Goal: Task Accomplishment & Management: Use online tool/utility

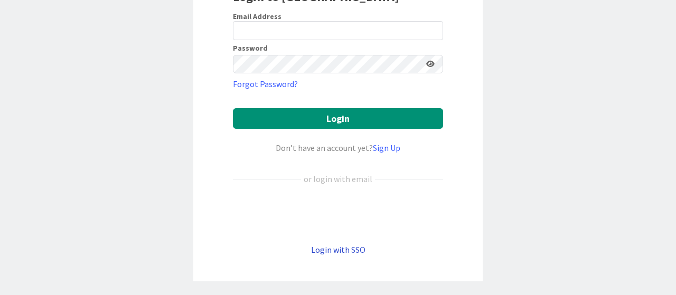
click at [337, 245] on link "Login with SSO" at bounding box center [338, 249] width 54 height 11
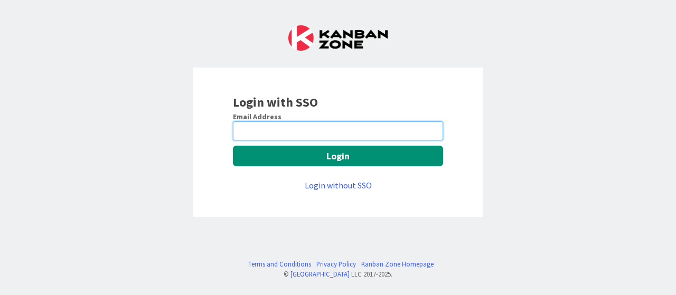
click at [304, 130] on input "email" at bounding box center [338, 130] width 210 height 19
type input "abubakkar.sithick@mrcglobal.com"
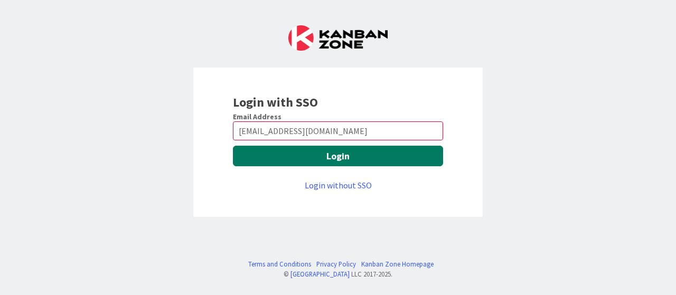
click at [283, 148] on button "Login" at bounding box center [338, 156] width 210 height 21
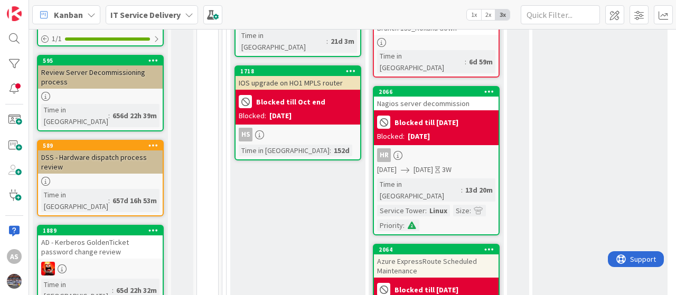
scroll to position [739, 0]
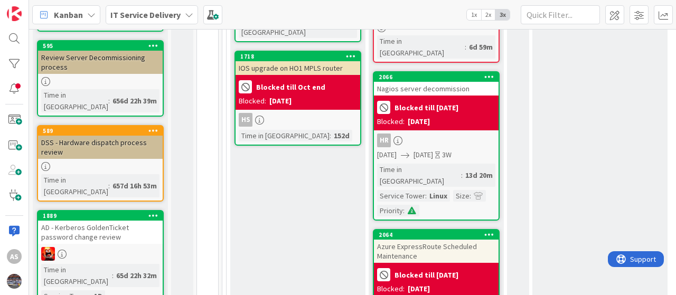
click at [421, 240] on div "Azure ExpressRoute Scheduled Maintenance" at bounding box center [436, 251] width 125 height 23
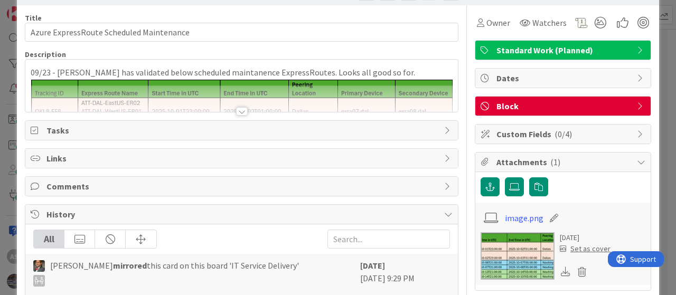
scroll to position [53, 0]
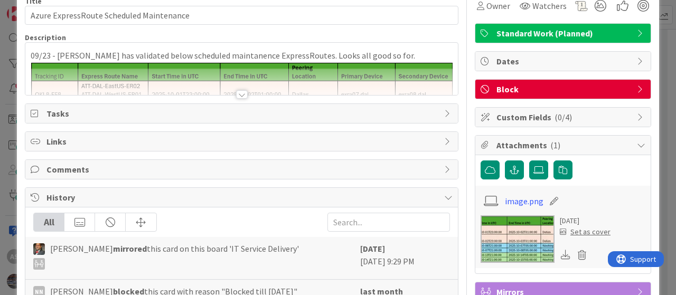
click at [236, 93] on div at bounding box center [242, 94] width 12 height 8
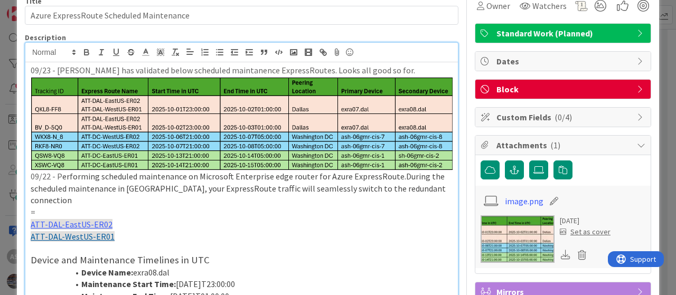
drag, startPoint x: 149, startPoint y: 135, endPoint x: 212, endPoint y: 131, distance: 63.4
click at [212, 131] on img at bounding box center [242, 124] width 422 height 94
click at [174, 136] on img at bounding box center [242, 124] width 422 height 94
click at [203, 154] on img at bounding box center [242, 124] width 422 height 94
click at [254, 153] on img at bounding box center [242, 124] width 422 height 94
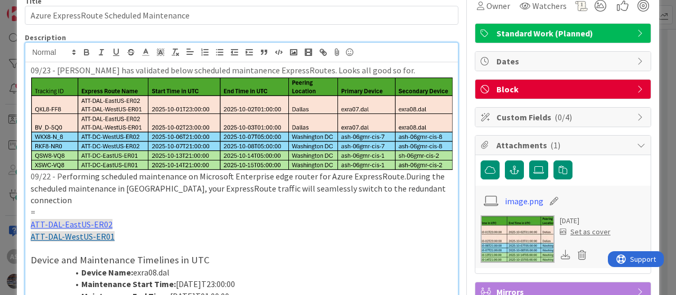
click at [308, 219] on p "ATT-DAL-EastUS-ER02" at bounding box center [242, 225] width 422 height 12
drag, startPoint x: 220, startPoint y: 125, endPoint x: 272, endPoint y: 122, distance: 52.3
click at [272, 122] on img at bounding box center [242, 124] width 422 height 94
click at [302, 231] on p "ATT-DAL-WestUS-ER01" at bounding box center [242, 237] width 422 height 12
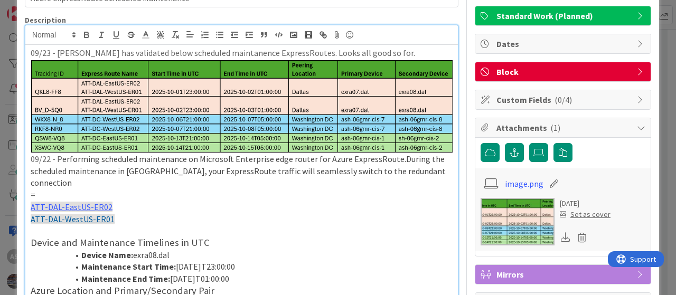
scroll to position [158, 0]
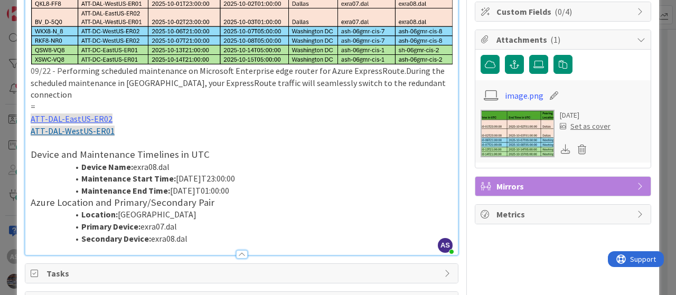
click at [338, 173] on li "Maintenance Start Time: [DATE]T23:00:00" at bounding box center [247, 179] width 409 height 12
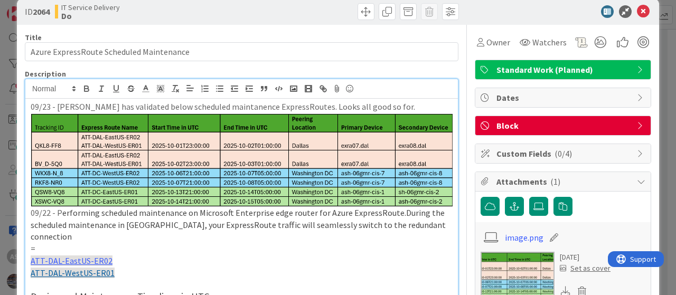
scroll to position [0, 0]
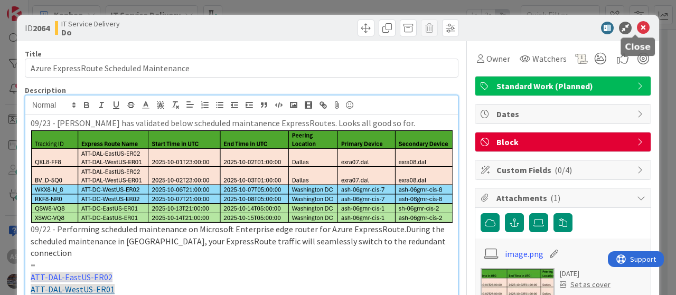
click at [638, 27] on icon at bounding box center [643, 28] width 13 height 13
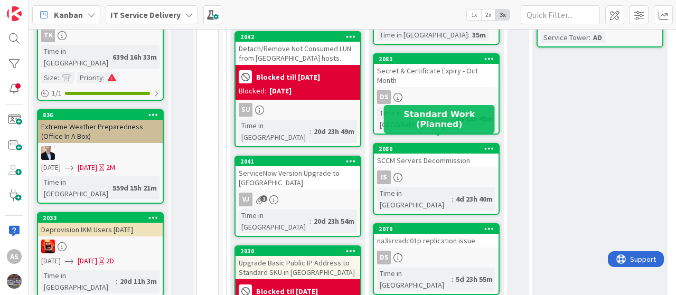
scroll to position [275, 0]
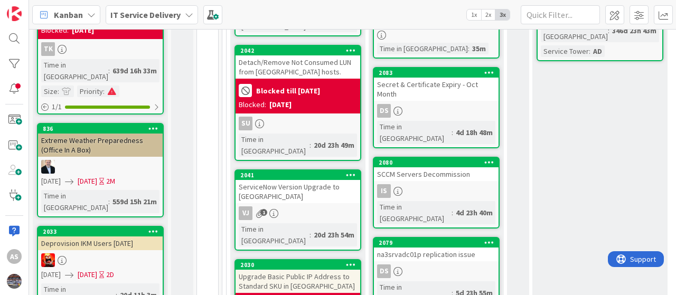
click at [418, 91] on div "2083 Secret & Certificate Expiry - Oct Month DS Time in Column : 4d 18h 48m" at bounding box center [436, 107] width 127 height 81
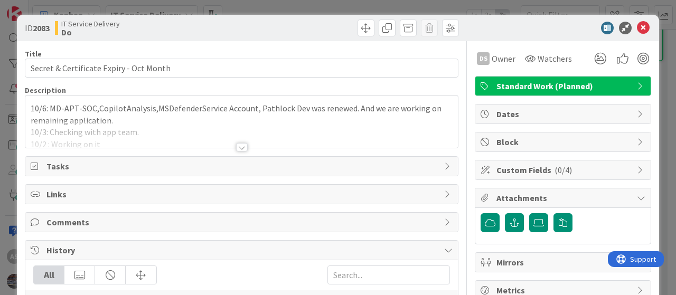
click at [184, 123] on div at bounding box center [241, 134] width 432 height 27
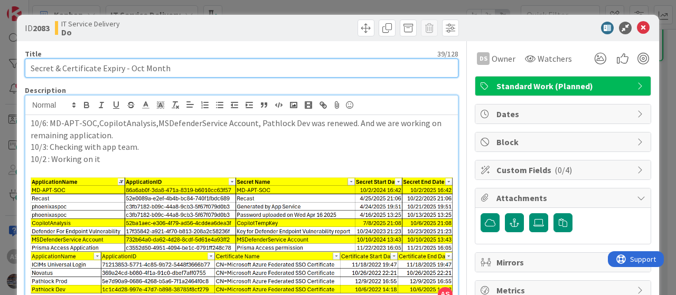
drag, startPoint x: 178, startPoint y: 67, endPoint x: 0, endPoint y: 63, distance: 178.5
click at [0, 63] on div "ID 2083 IT Service Delivery Do Title 39 / 128 Secret & Certificate Expiry - Oct…" at bounding box center [338, 147] width 676 height 295
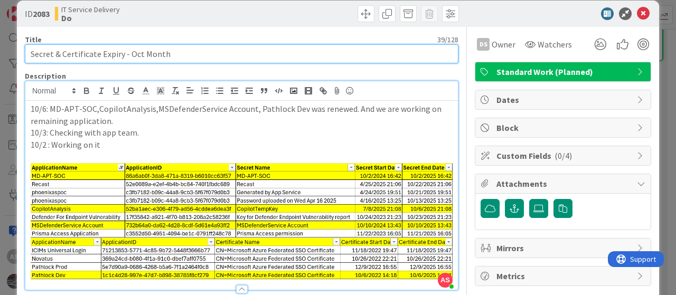
scroll to position [53, 0]
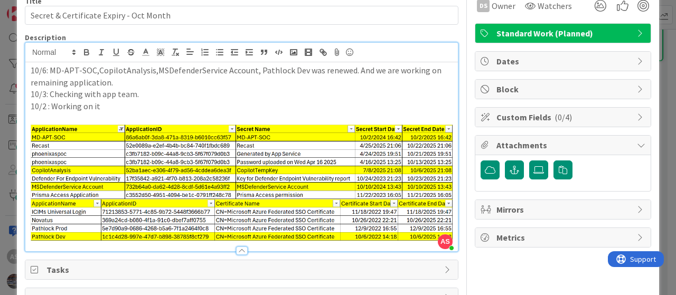
click at [125, 98] on p "10/3: Checking with app team." at bounding box center [242, 94] width 422 height 12
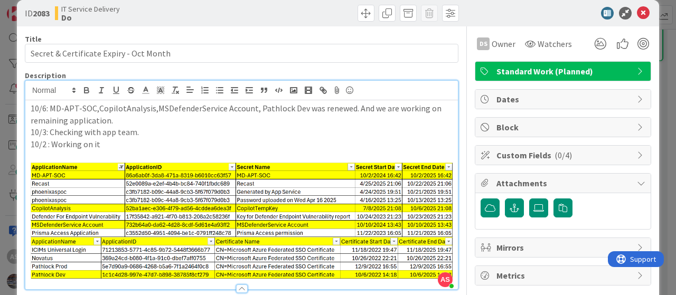
scroll to position [0, 0]
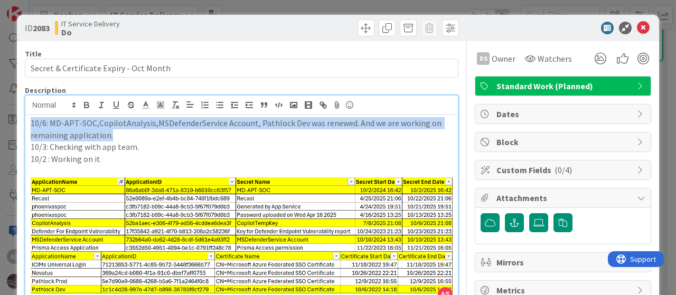
drag, startPoint x: 116, startPoint y: 133, endPoint x: 14, endPoint y: 116, distance: 103.3
click at [14, 116] on div "ID 2083 IT Service Delivery Do Title 39 / 128 Secret & Certificate Expiry - Oct…" at bounding box center [338, 147] width 676 height 295
click at [173, 139] on p "10/6: MD-APT-SOC,CopilotAnalysis,MSDefenderService Account, Pathlock Dev was re…" at bounding box center [242, 129] width 422 height 24
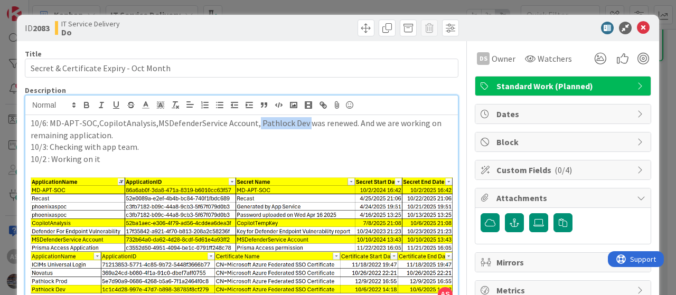
drag, startPoint x: 253, startPoint y: 121, endPoint x: 306, endPoint y: 119, distance: 52.3
click at [306, 119] on p "10/6: MD-APT-SOC,CopilotAnalysis,MSDefenderService Account, Pathlock Dev was re…" at bounding box center [242, 129] width 422 height 24
click at [214, 152] on p "10/3: Checking with app team." at bounding box center [242, 147] width 422 height 12
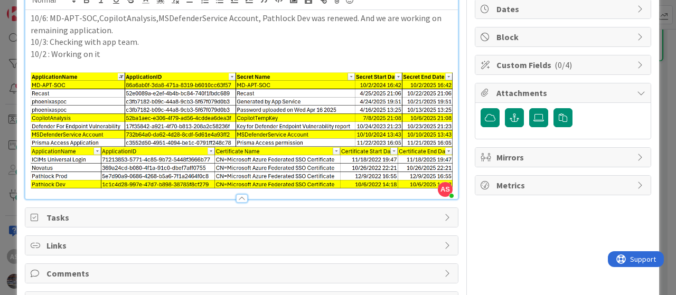
scroll to position [106, 0]
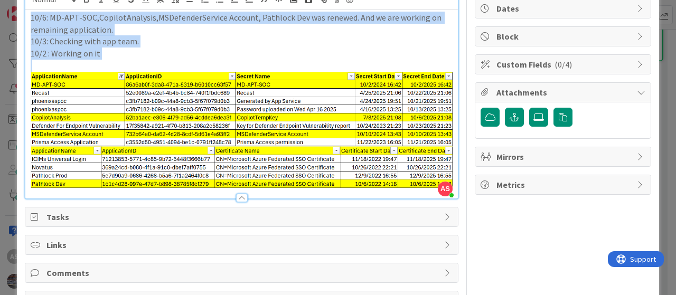
drag, startPoint x: 131, startPoint y: 59, endPoint x: 0, endPoint y: 15, distance: 138.1
click at [0, 15] on div "ID 2083 IT Service Delivery Do Title 39 / 128 Secret & Certificate Expiry - Oct…" at bounding box center [338, 147] width 676 height 295
click at [195, 44] on p "10/3: Checking with app team." at bounding box center [242, 41] width 422 height 12
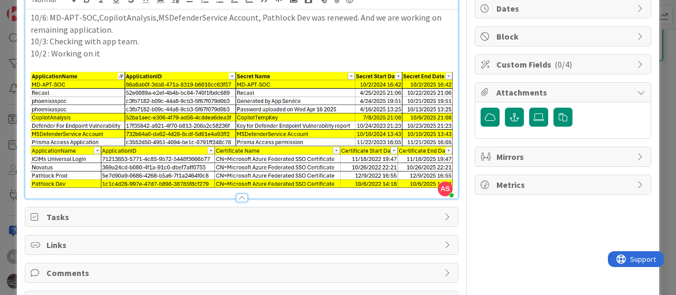
click at [94, 57] on p "10/2 : Working on it" at bounding box center [242, 54] width 422 height 12
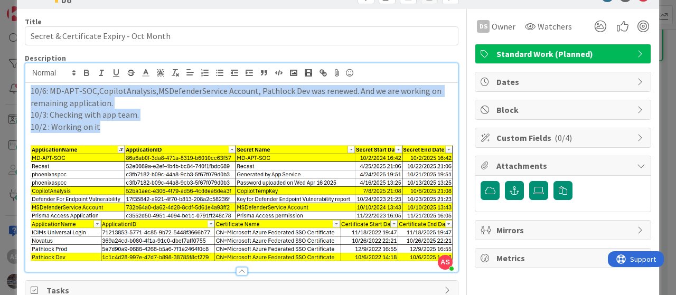
scroll to position [0, 0]
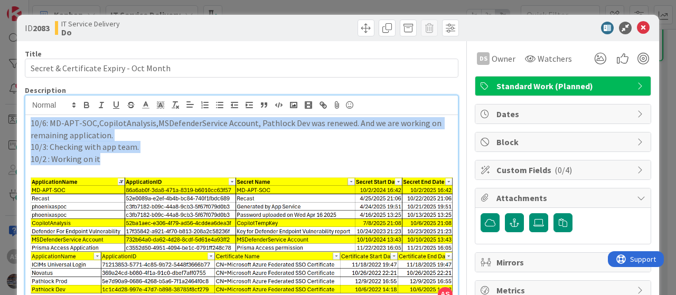
drag, startPoint x: 122, startPoint y: 58, endPoint x: 7, endPoint y: 14, distance: 123.1
click at [6, 12] on div "ID 2083 IT Service Delivery Do Title 39 / 128 Secret & Certificate Expiry - Oct…" at bounding box center [338, 147] width 676 height 295
click at [105, 143] on p "10/3: Checking with app team." at bounding box center [242, 147] width 422 height 12
drag, startPoint x: 107, startPoint y: 164, endPoint x: 29, endPoint y: 120, distance: 89.3
click at [29, 120] on div "10/6: MD-APT-SOC,CopilotAnalysis,MSDefenderService Account, Pathlock Dev was re…" at bounding box center [241, 209] width 432 height 189
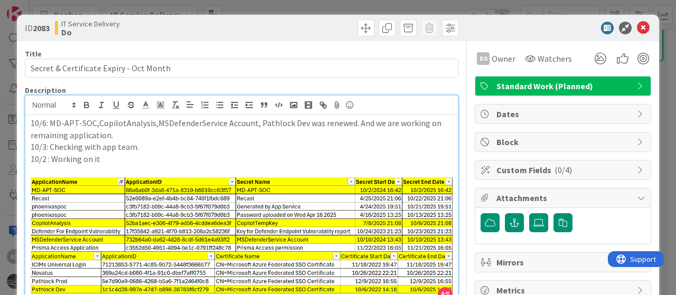
click at [521, 26] on div at bounding box center [557, 28] width 187 height 13
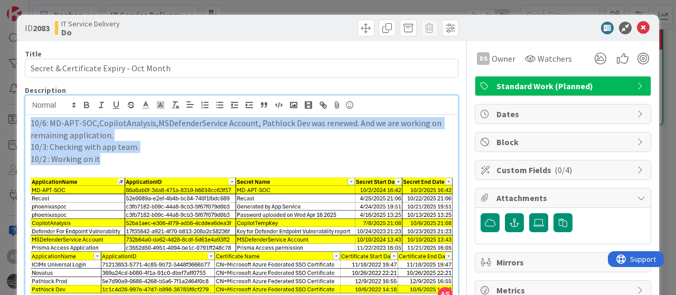
drag, startPoint x: 114, startPoint y: 157, endPoint x: 21, endPoint y: 122, distance: 99.9
click at [155, 145] on p "10/3: Checking with app team." at bounding box center [242, 147] width 422 height 12
drag, startPoint x: 107, startPoint y: 159, endPoint x: 0, endPoint y: 108, distance: 118.8
click at [0, 108] on div "ID 2083 IT Service Delivery Do Title 39 / 128 Secret & Certificate Expiry - Oct…" at bounding box center [338, 147] width 676 height 295
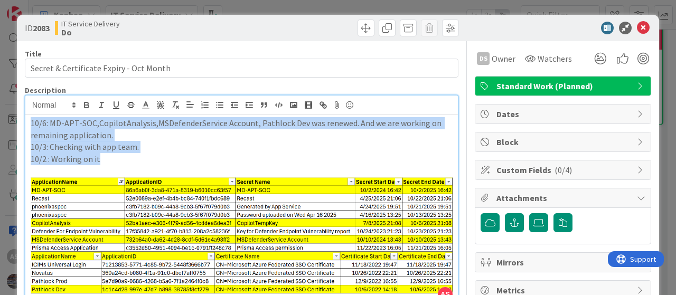
click at [51, 125] on p "10/6: MD-APT-SOC,CopilotAnalysis,MSDefenderService Account, Pathlock Dev was re…" at bounding box center [242, 129] width 422 height 24
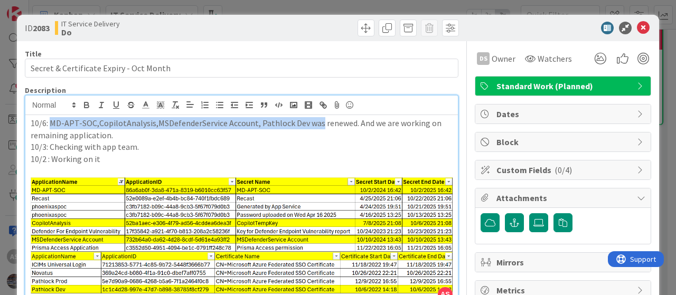
drag, startPoint x: 51, startPoint y: 124, endPoint x: 317, endPoint y: 120, distance: 266.6
click at [317, 120] on p "10/6: MD-APT-SOC,CopilotAnalysis,MSDefenderService Account, Pathlock Dev was re…" at bounding box center [242, 129] width 422 height 24
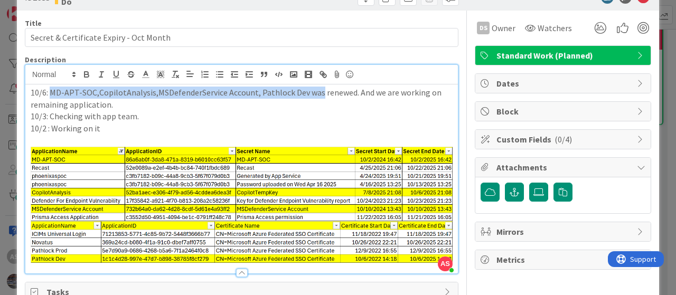
scroll to position [53, 0]
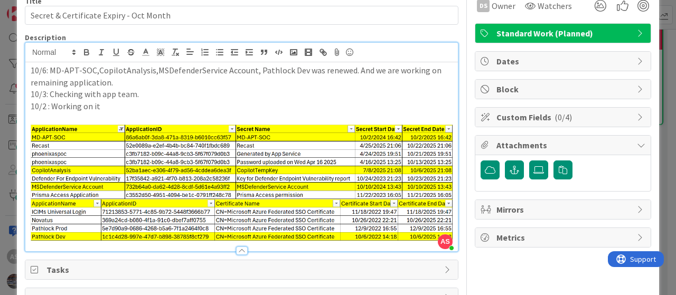
drag, startPoint x: 401, startPoint y: 226, endPoint x: 428, endPoint y: 226, distance: 27.5
click at [428, 226] on img at bounding box center [242, 220] width 422 height 42
click at [399, 216] on img at bounding box center [242, 220] width 422 height 42
click at [376, 167] on img at bounding box center [242, 162] width 422 height 74
click at [342, 98] on p "10/3: Checking with app team." at bounding box center [242, 94] width 422 height 12
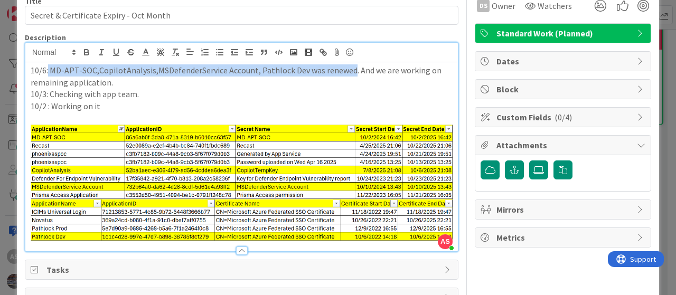
drag, startPoint x: 349, startPoint y: 68, endPoint x: 48, endPoint y: 67, distance: 301.4
click at [48, 67] on p "10/6: MD-APT-SOC,CopilotAnalysis,MSDefenderService Account, Pathlock Dev was re…" at bounding box center [242, 76] width 422 height 24
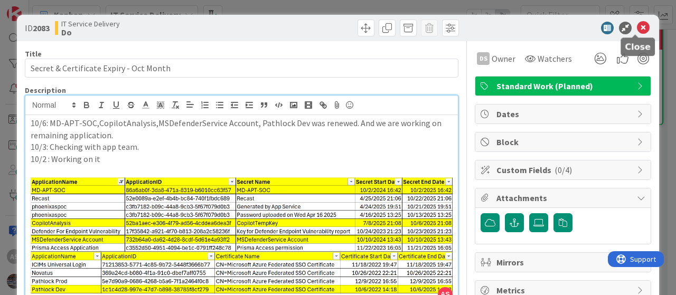
click at [637, 26] on icon at bounding box center [643, 28] width 13 height 13
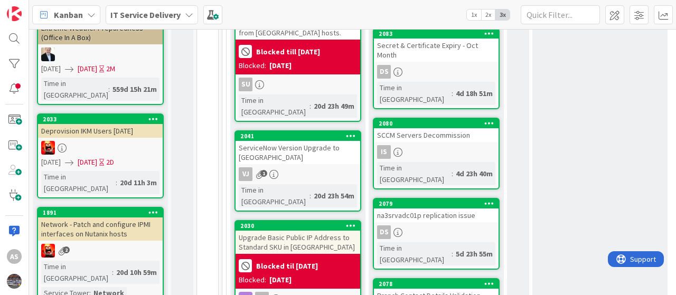
scroll to position [316, 0]
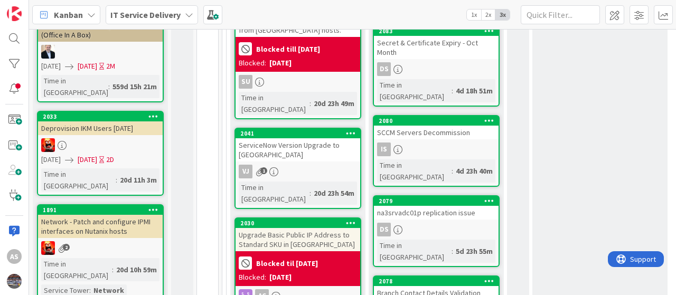
click at [431, 195] on div "2079 na3srvadc01p replication issue DS Time in [GEOGRAPHIC_DATA] : 5d 23h 55m" at bounding box center [436, 231] width 127 height 72
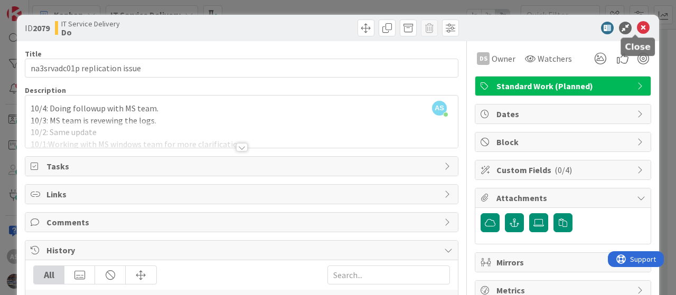
click at [637, 27] on icon at bounding box center [643, 28] width 13 height 13
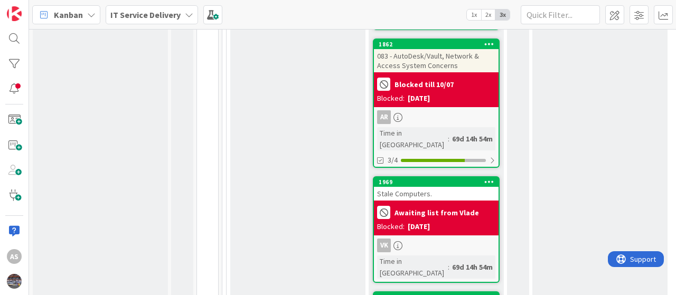
scroll to position [1847, 0]
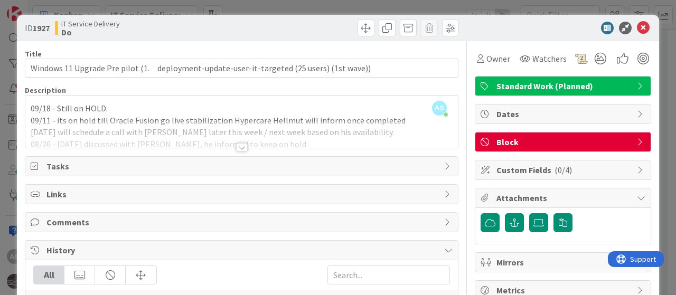
click at [236, 148] on div at bounding box center [242, 147] width 12 height 8
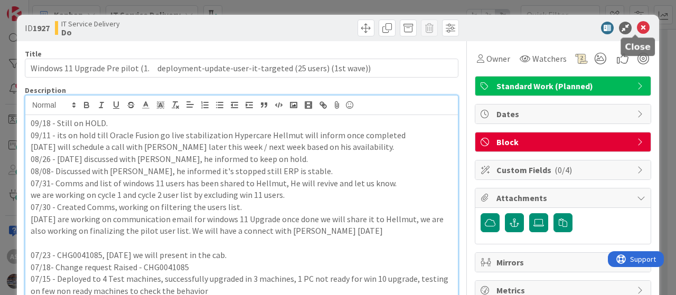
click at [638, 27] on icon at bounding box center [643, 28] width 13 height 13
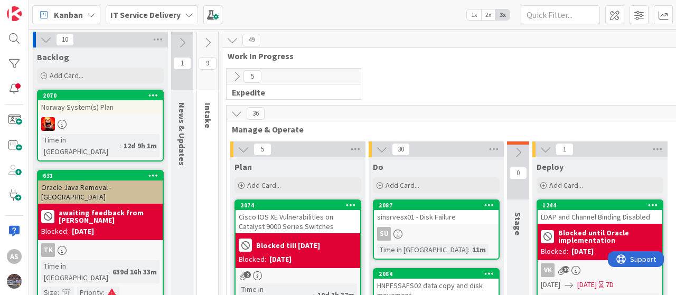
click at [187, 9] on div "IT Service Delivery" at bounding box center [152, 14] width 92 height 19
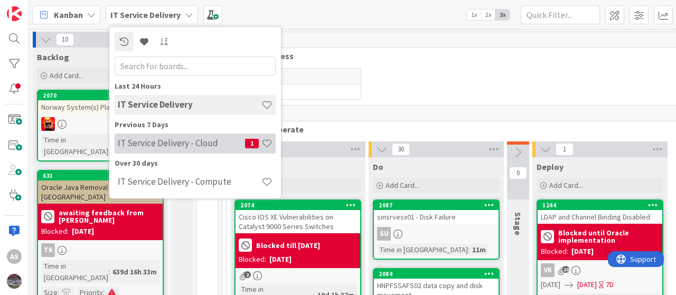
click at [160, 145] on h4 "IT Service Delivery - Cloud" at bounding box center [181, 143] width 127 height 11
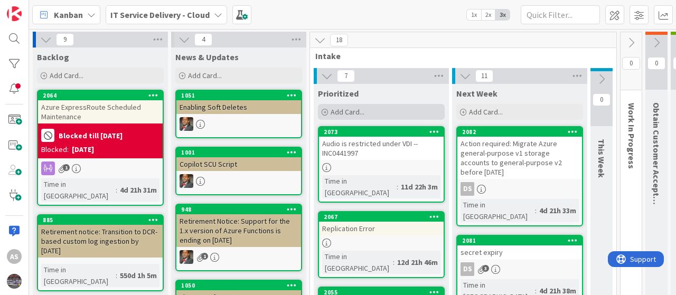
click at [333, 112] on span "Add Card..." at bounding box center [347, 112] width 34 height 10
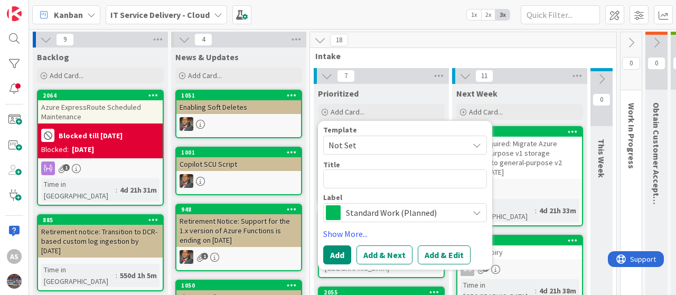
click at [346, 178] on textarea at bounding box center [405, 178] width 164 height 19
type textarea "x"
type textarea "INC0449038"
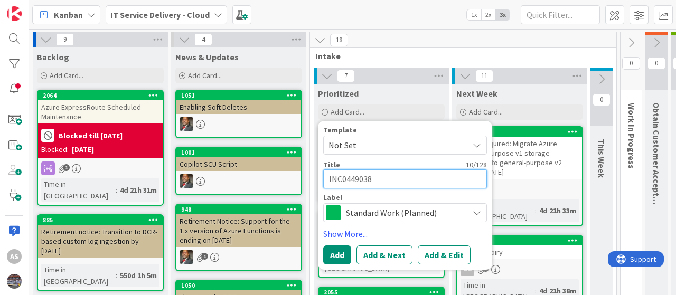
type textarea "x"
type textarea "INC0449038-"
paste textarea "Azure File shares (no ram prod share 6) - not syncing to on prem file share"
type textarea "x"
type textarea "INC0449038-Azure File shares (no ram prod share 6) - not syncing to on prem fil…"
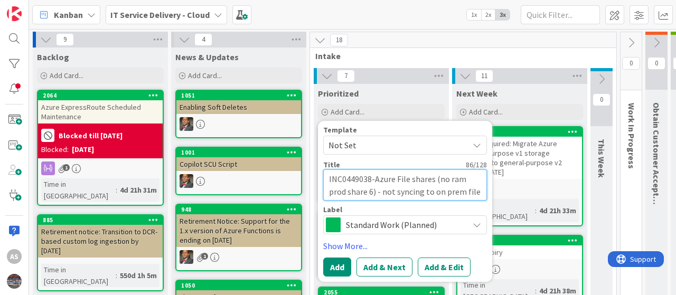
click at [447, 179] on textarea "INC0449038-Azure File shares (no ram prod share 6) - not syncing to on prem fil…" at bounding box center [405, 184] width 164 height 31
type textarea "x"
click at [462, 182] on textarea "INC0449038-Azure File shares (noram prod share 6) - not syncing to on prem file…" at bounding box center [405, 184] width 164 height 31
type textarea "INC0449038-Azure File shares (noram prod share 6) - not syncing to on prem file…"
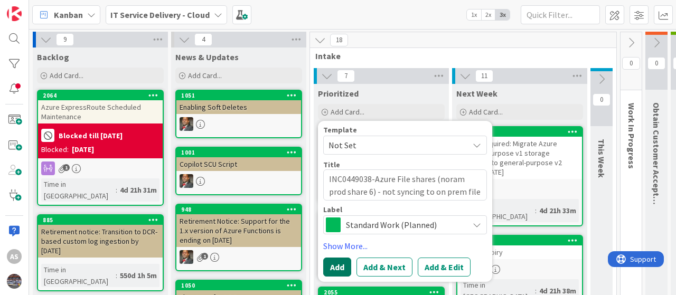
click at [338, 267] on button "Add" at bounding box center [337, 267] width 28 height 19
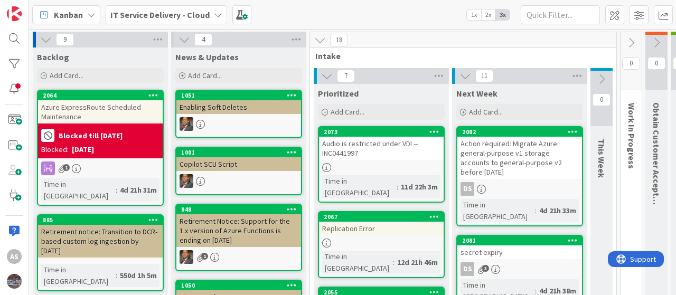
click at [347, 141] on div "Audio is restricted under VDI --INC0441997" at bounding box center [381, 148] width 125 height 23
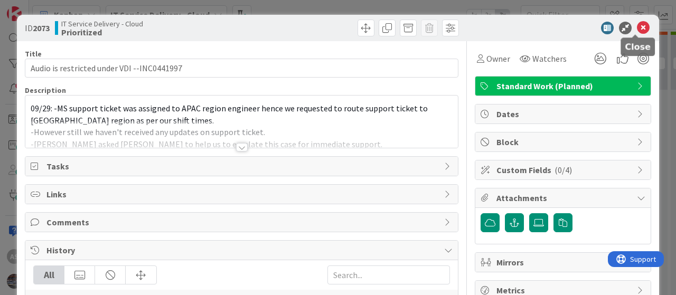
click at [637, 24] on icon at bounding box center [643, 28] width 13 height 13
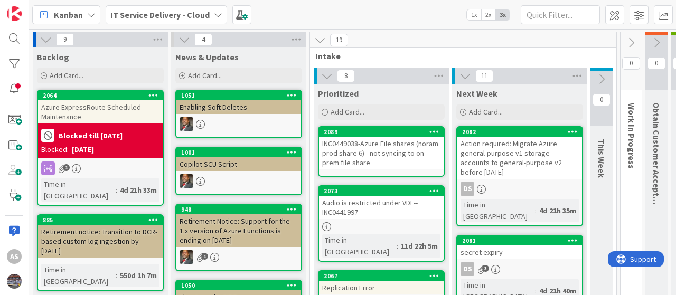
click at [364, 150] on div "INC0449038-Azure File shares (noram prod share 6) - not syncing to on prem file…" at bounding box center [381, 153] width 125 height 33
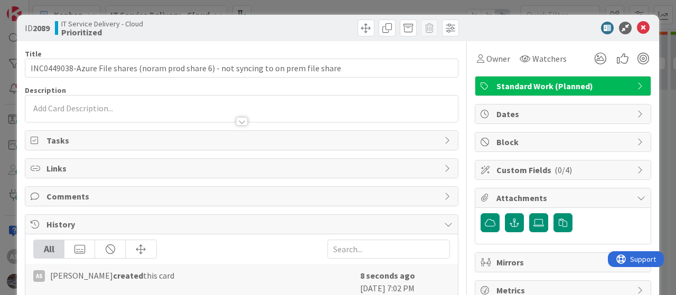
click at [62, 108] on div at bounding box center [241, 109] width 432 height 26
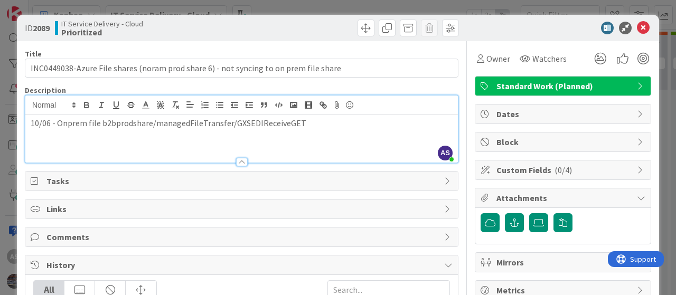
click at [96, 120] on p "10/06 - Onprem file b2bprodshare/managedFileTransfer/GXSEDIReceiveGET" at bounding box center [242, 123] width 422 height 12
click at [330, 125] on p "10/06 - Onprem file path b2bprodshare/managedFileTransfer/GXSEDIReceiveGET" at bounding box center [242, 123] width 422 height 12
click at [209, 134] on p "Validated automation account afs-noram-prod-aa/b2bprodshare" at bounding box center [242, 135] width 422 height 12
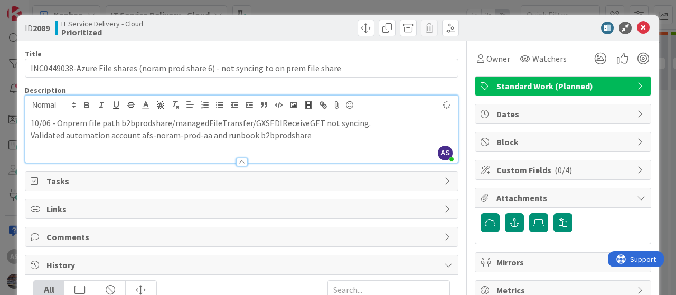
click at [320, 135] on p "Validated automation account afs-noram-prod-aa and runbook b2bprodshare" at bounding box center [242, 135] width 422 height 12
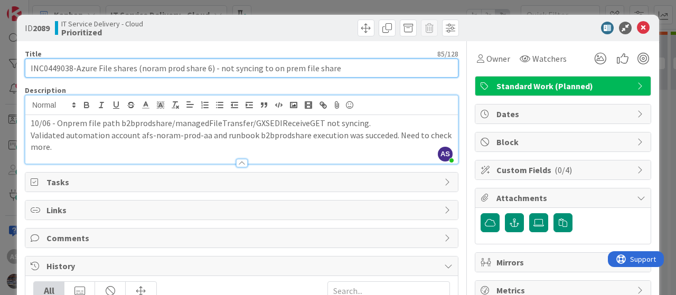
drag, startPoint x: 356, startPoint y: 68, endPoint x: 0, endPoint y: 62, distance: 355.9
click at [0, 62] on div "ID 2089 IT Service Delivery - Cloud Prioritized Title 85 / 128 INC0449038-Azure…" at bounding box center [338, 147] width 676 height 295
click at [349, 63] on input "INC0449038-Azure File shares (noram prod share 6) - not syncing to on prem file…" at bounding box center [241, 68] width 433 height 19
drag, startPoint x: 366, startPoint y: 67, endPoint x: 0, endPoint y: 52, distance: 366.2
click at [0, 52] on div "ID 2089 IT Service Delivery - Cloud Prioritized Title 85 / 128 INC0449038-Azure…" at bounding box center [338, 147] width 676 height 295
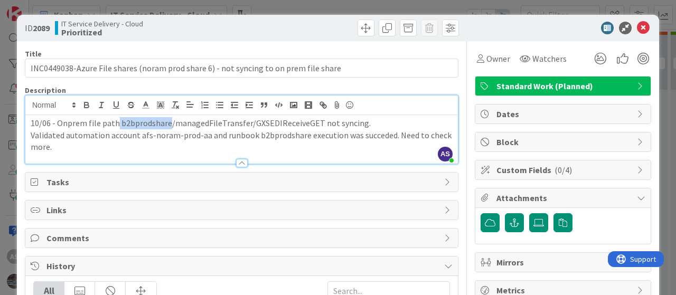
drag, startPoint x: 116, startPoint y: 122, endPoint x: 168, endPoint y: 123, distance: 52.3
click at [168, 123] on p "10/06 - Onprem file path b2bprodshare/managedFileTransfer/GXSEDIReceiveGET not …" at bounding box center [242, 123] width 422 height 12
